Goal: Task Accomplishment & Management: Use online tool/utility

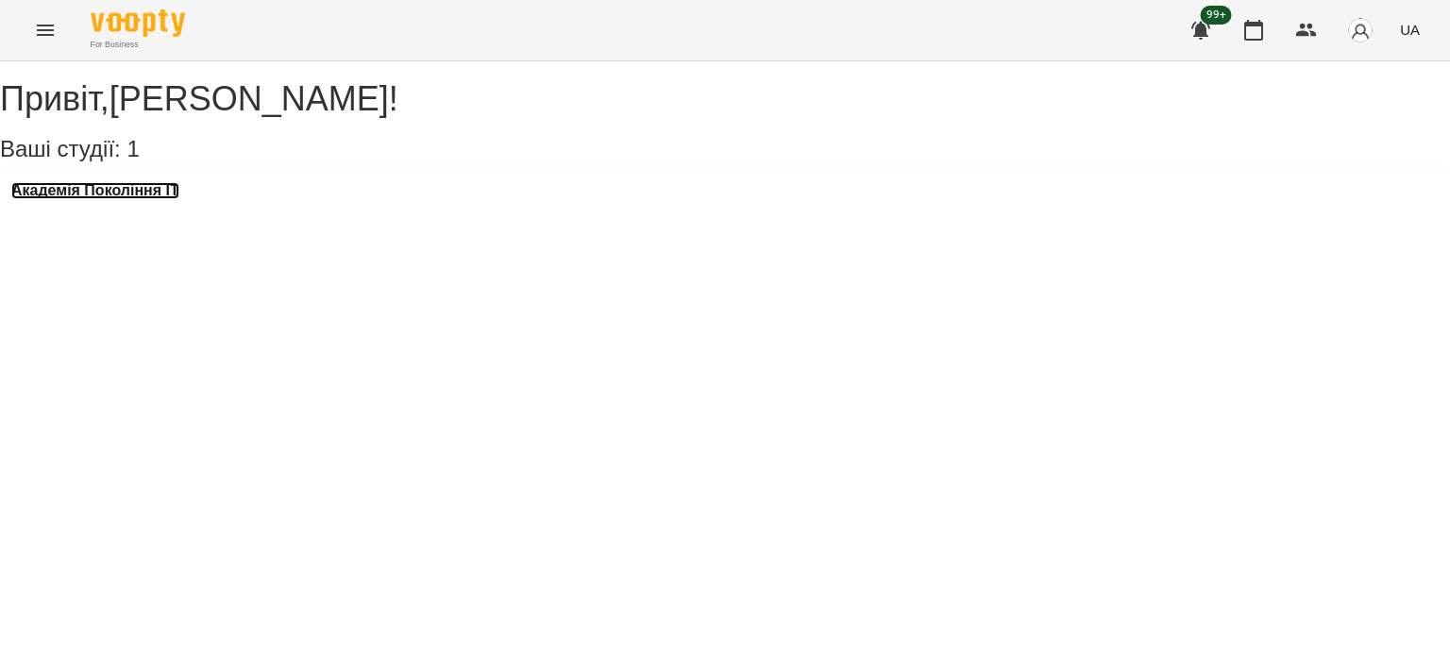
click at [160, 199] on h3 "Академія Покоління ІТ" at bounding box center [95, 190] width 168 height 17
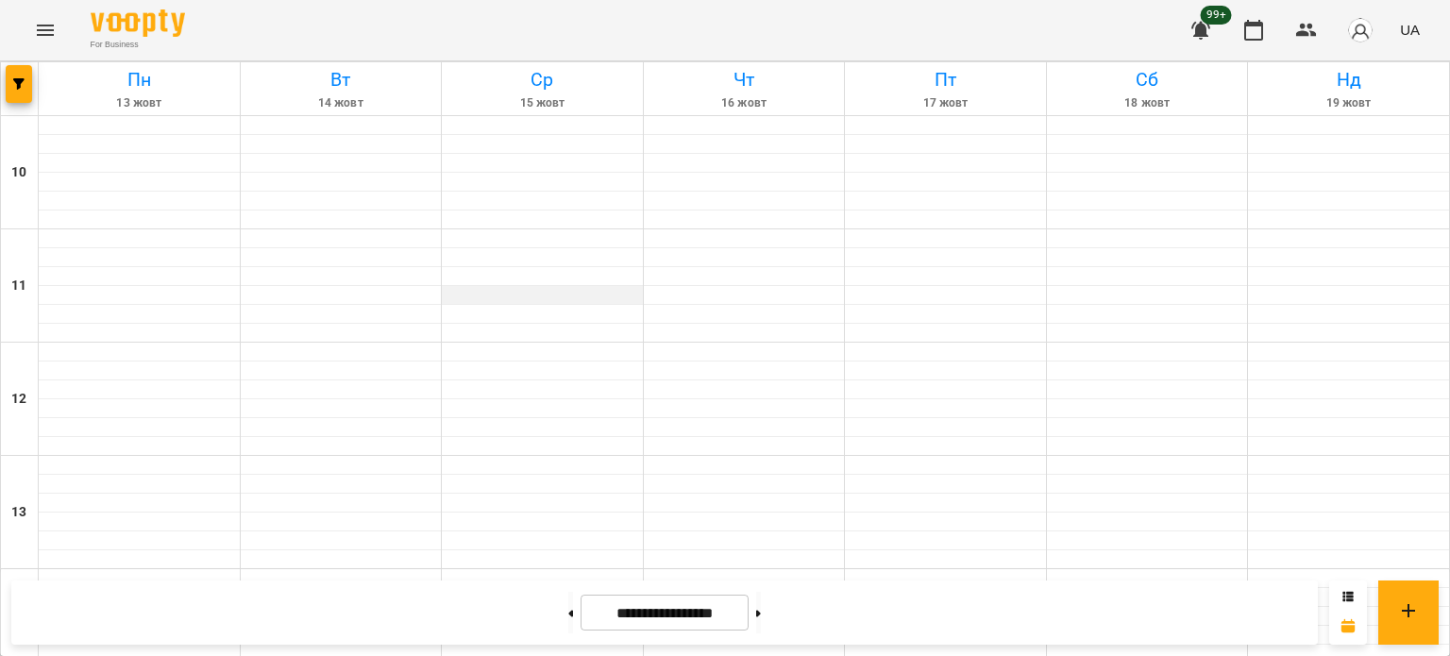
scroll to position [842, 0]
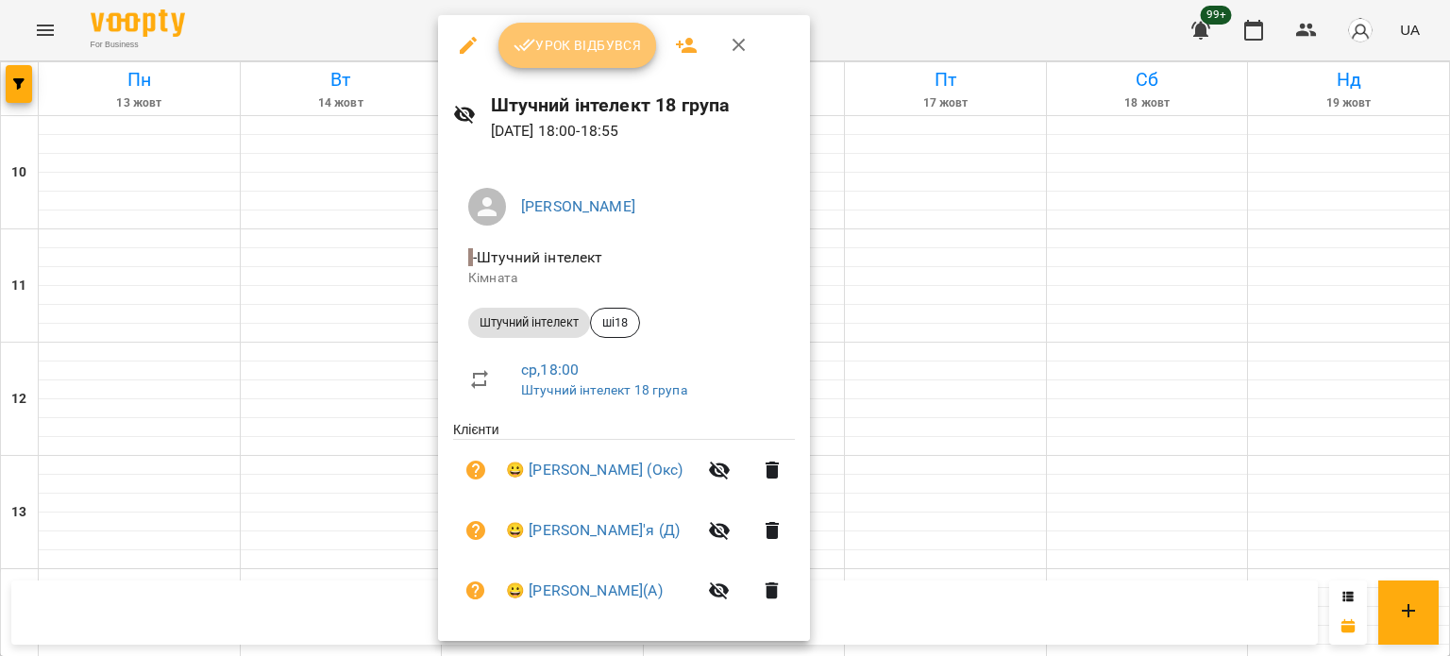
click at [600, 40] on span "Урок відбувся" at bounding box center [577, 45] width 128 height 23
